Goal: Register for event/course

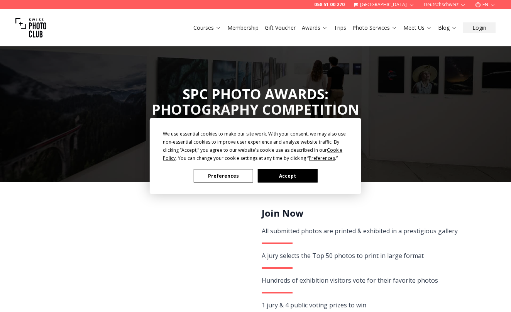
click at [276, 176] on button "Accept" at bounding box center [287, 176] width 59 height 14
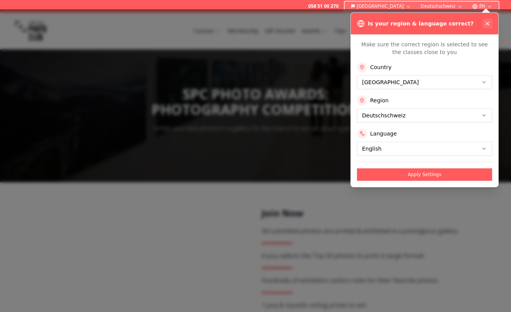
click at [489, 22] on icon at bounding box center [488, 23] width 6 height 6
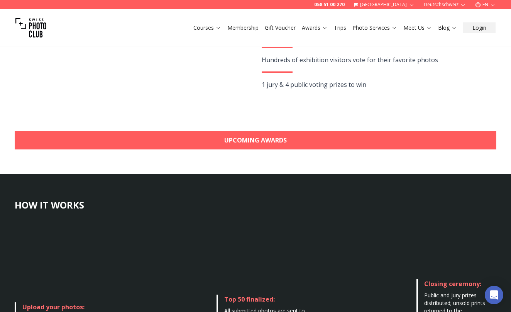
scroll to position [211, 0]
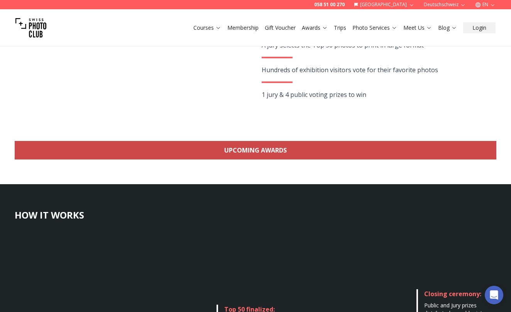
click at [293, 145] on link "Upcoming Awards" at bounding box center [256, 150] width 482 height 19
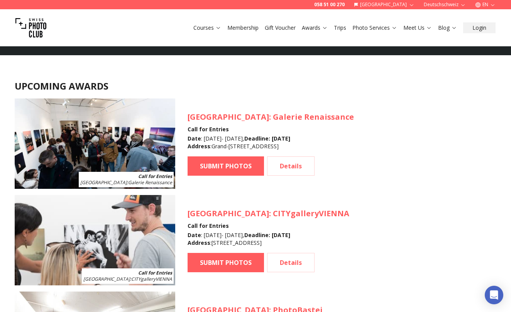
scroll to position [683, 0]
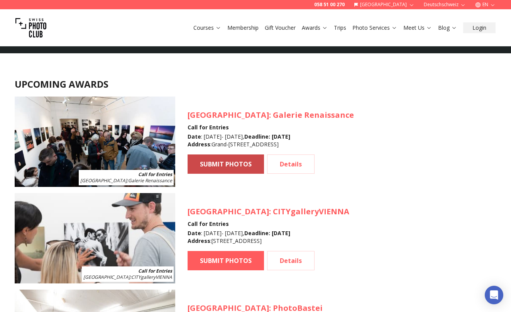
click at [228, 158] on link "SUBMIT PHOTOS" at bounding box center [226, 164] width 76 height 19
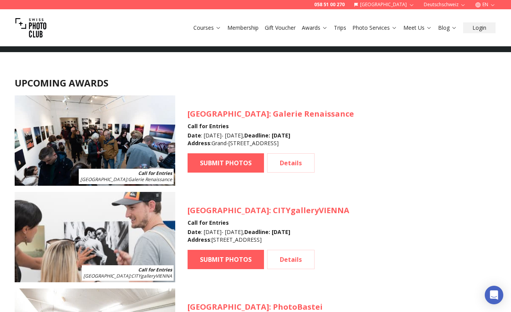
scroll to position [687, 0]
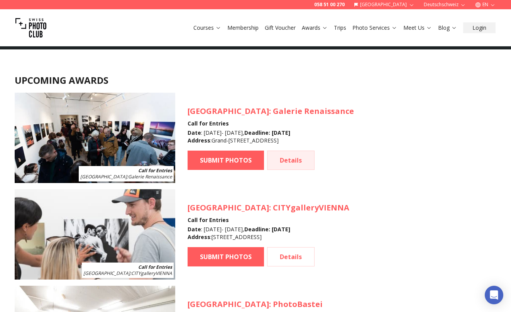
click at [306, 161] on link "Details" at bounding box center [291, 160] width 48 height 19
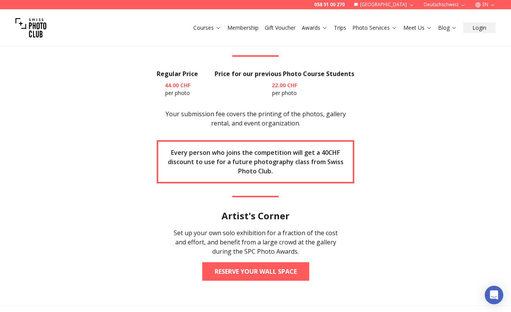
scroll to position [1095, 0]
